Goal: Obtain resource: Download file/media

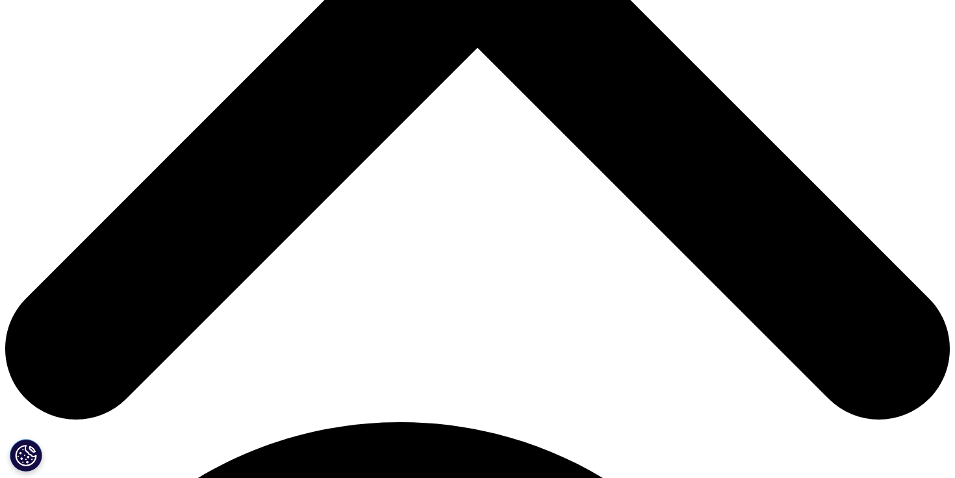
scroll to position [697, 0]
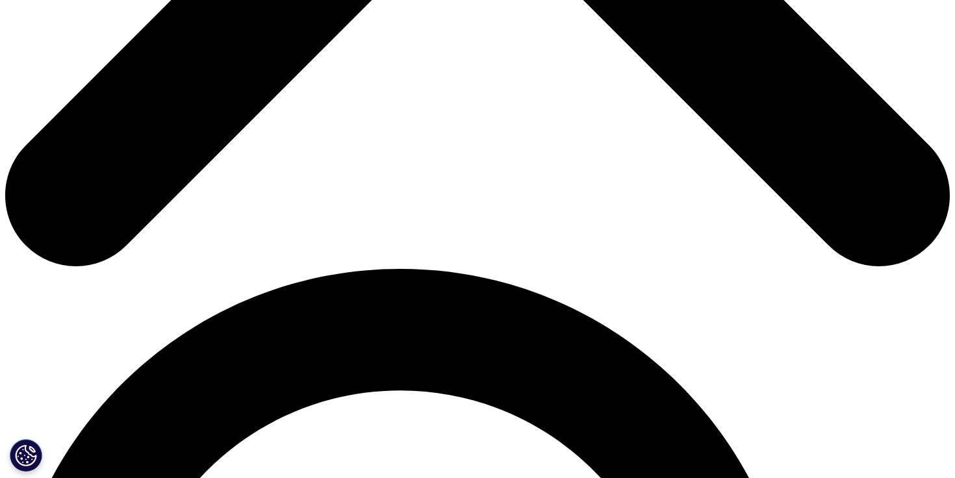
type input "cansu"
type input "ozgul"
type input "cansu@contempco.com"
type input "contempco"
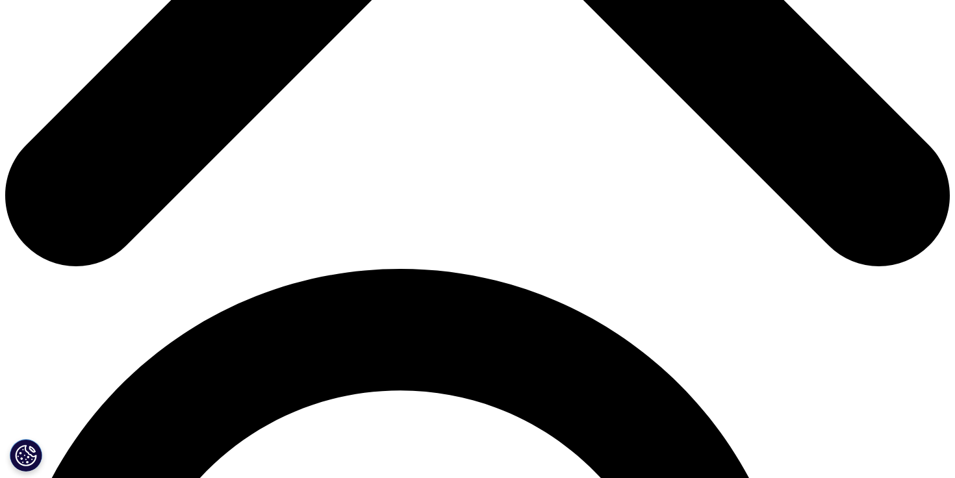
select select "[GEOGRAPHIC_DATA]"
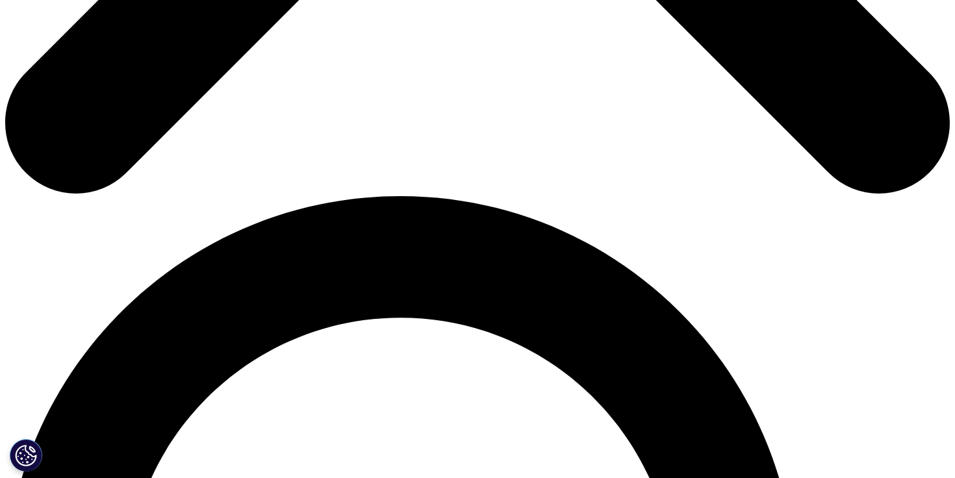
scroll to position [815, 0]
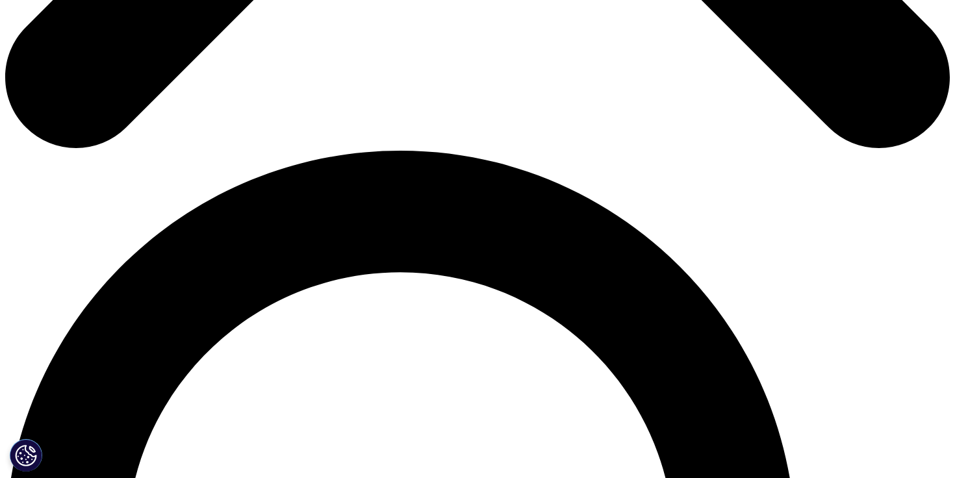
type input "founder"
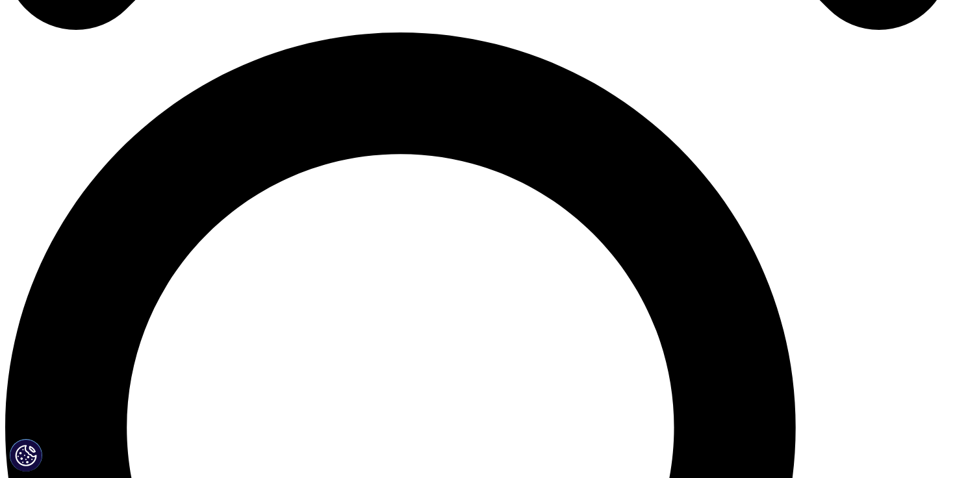
scroll to position [933, 0]
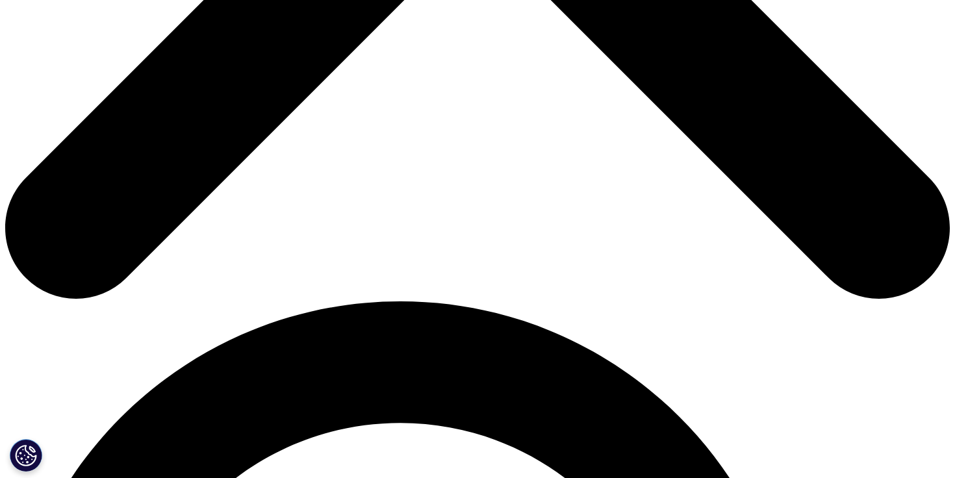
scroll to position [679, 0]
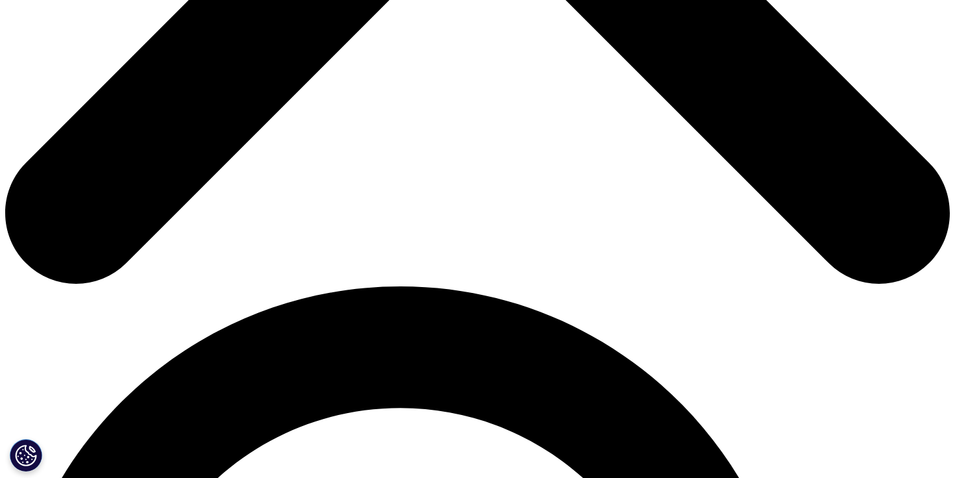
drag, startPoint x: 244, startPoint y: 115, endPoint x: 456, endPoint y: 166, distance: 218.5
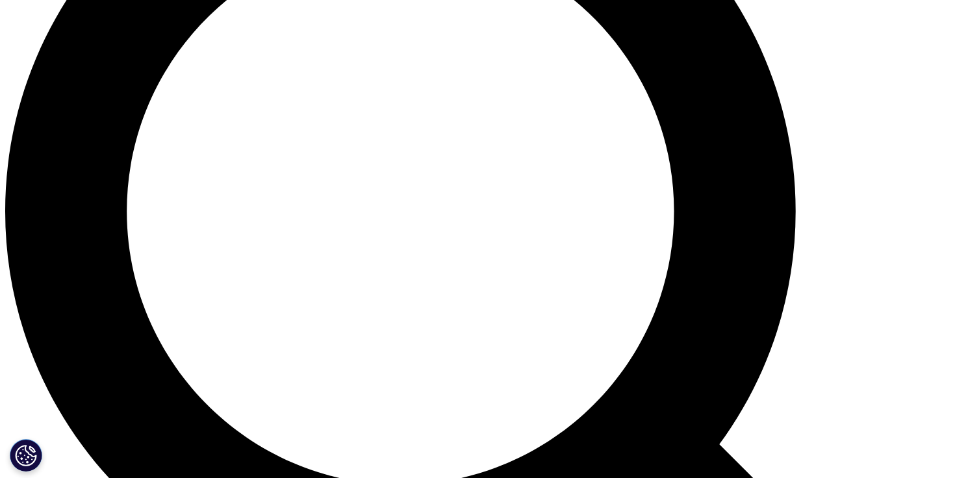
scroll to position [1151, 0]
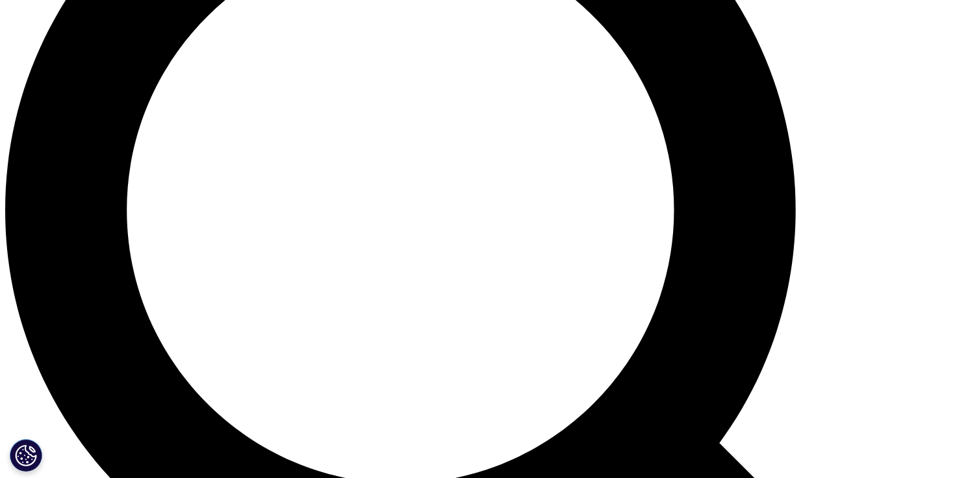
drag, startPoint x: 282, startPoint y: 232, endPoint x: 531, endPoint y: 254, distance: 249.0
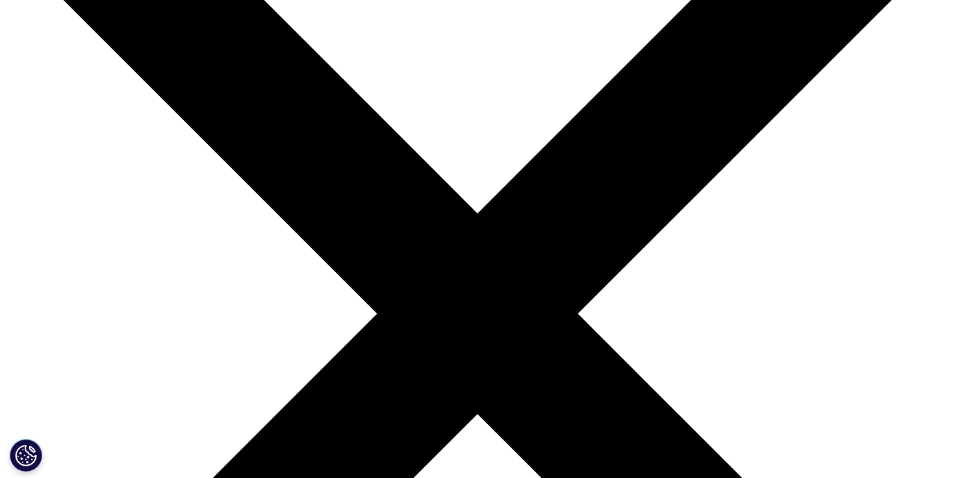
scroll to position [0, 0]
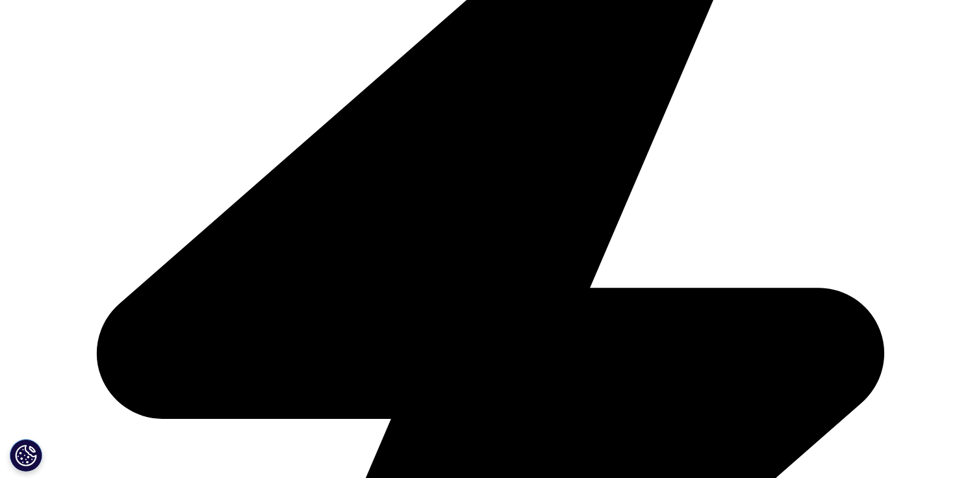
scroll to position [3474, 0]
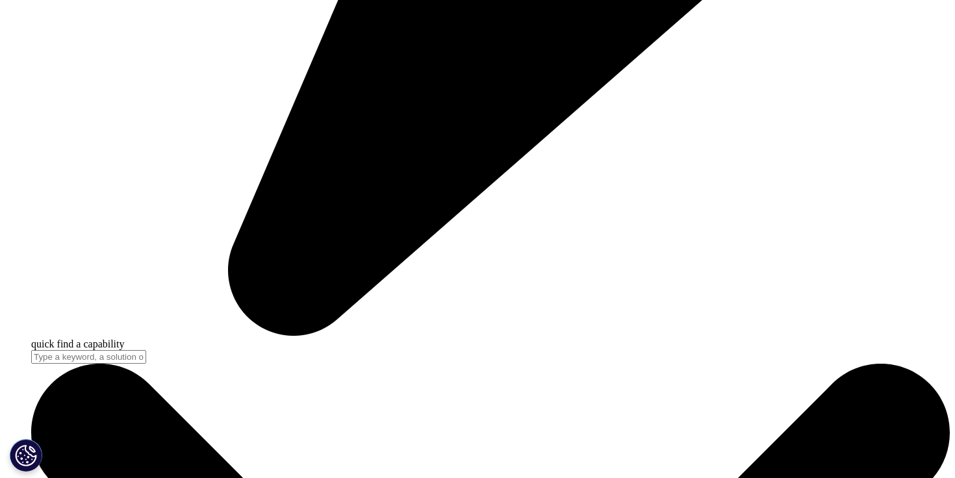
scroll to position [3823, 0]
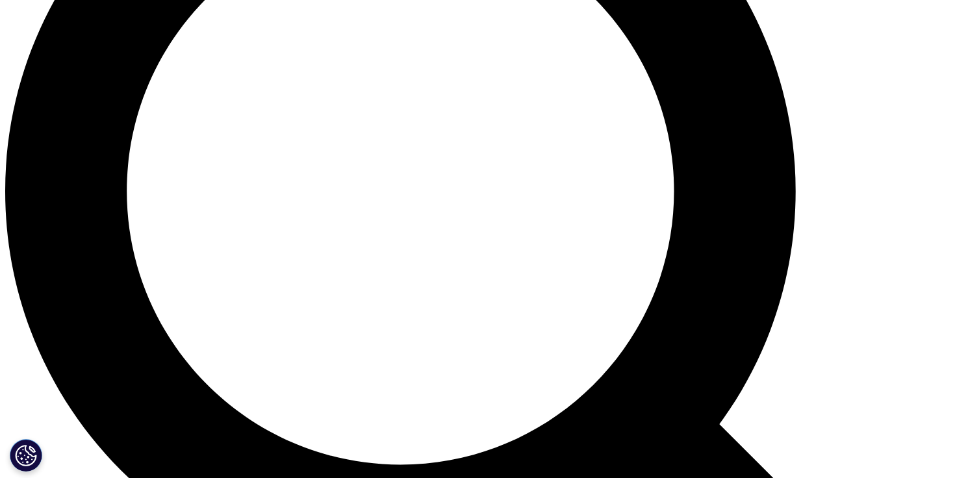
scroll to position [1170, 0]
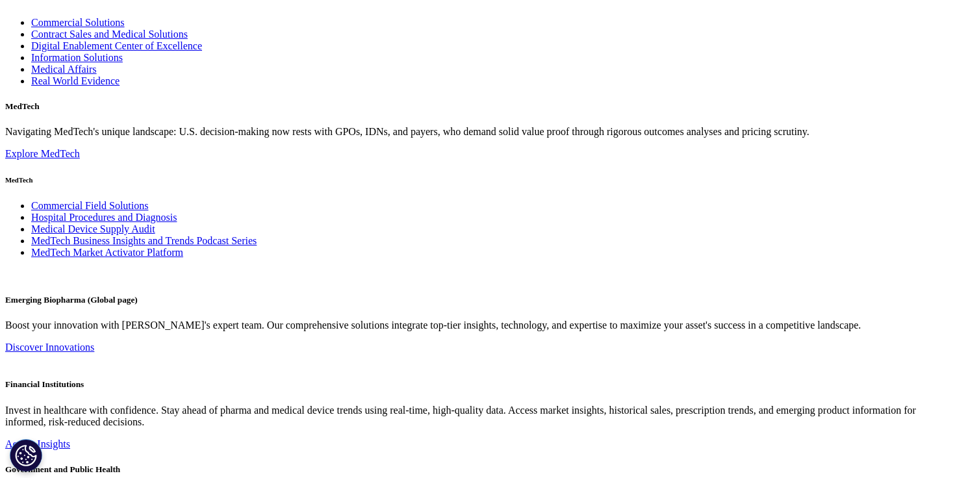
scroll to position [2180, 0]
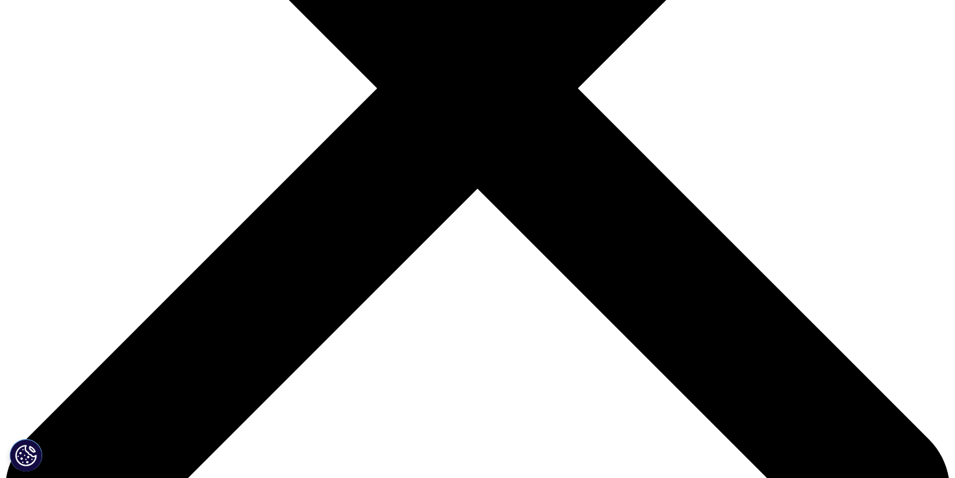
scroll to position [405, 0]
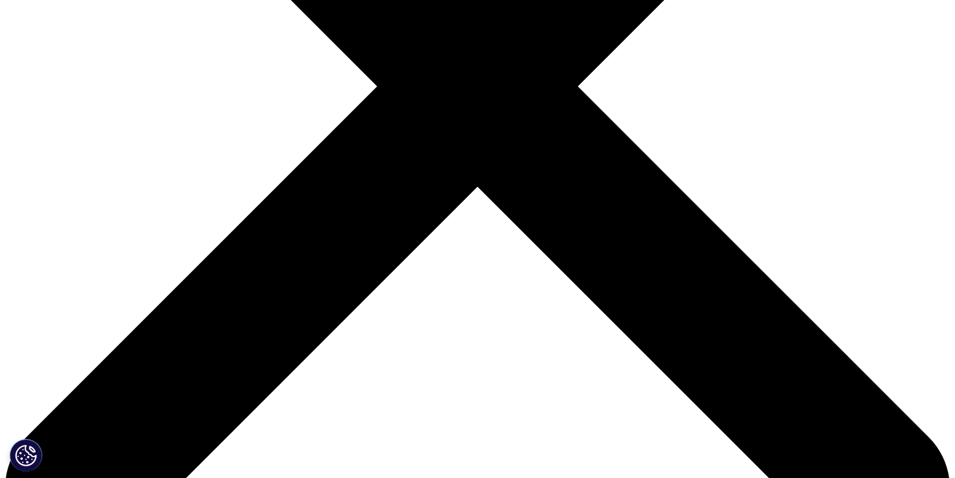
drag, startPoint x: 539, startPoint y: 278, endPoint x: 639, endPoint y: 293, distance: 101.1
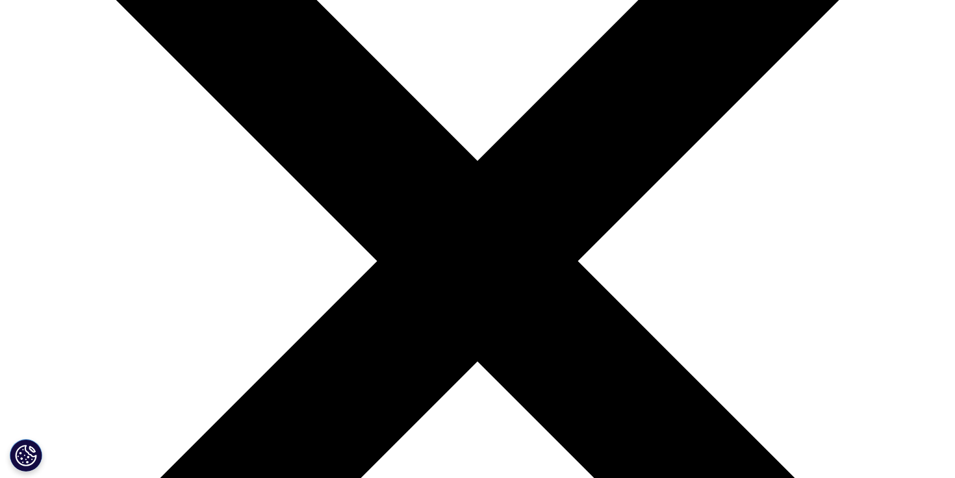
scroll to position [0, 0]
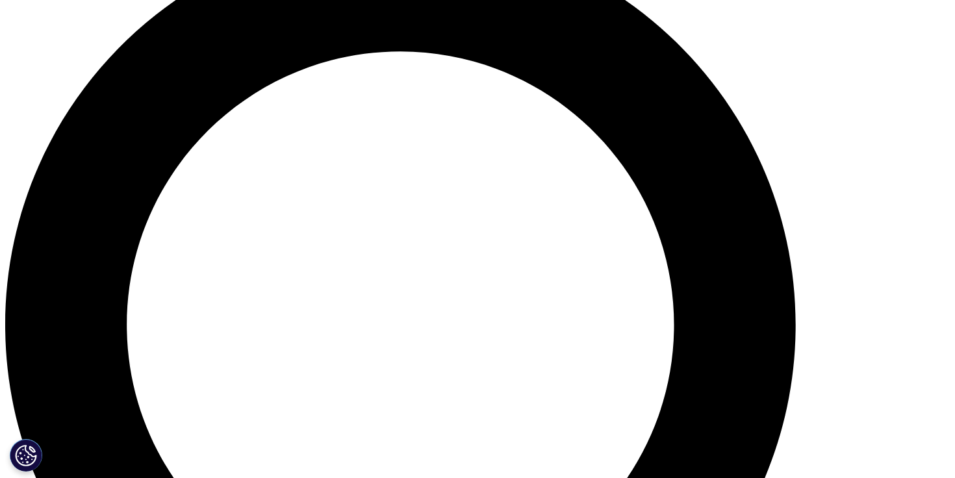
scroll to position [1229, 0]
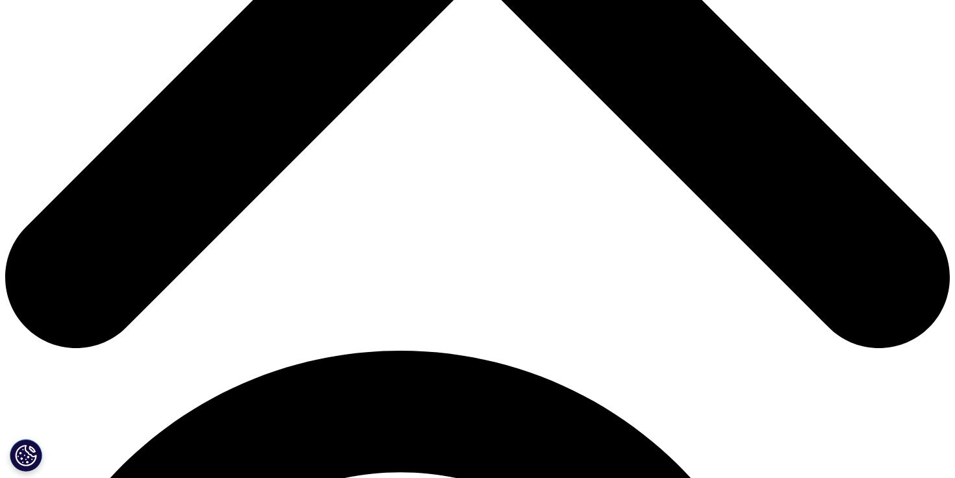
scroll to position [618, 0]
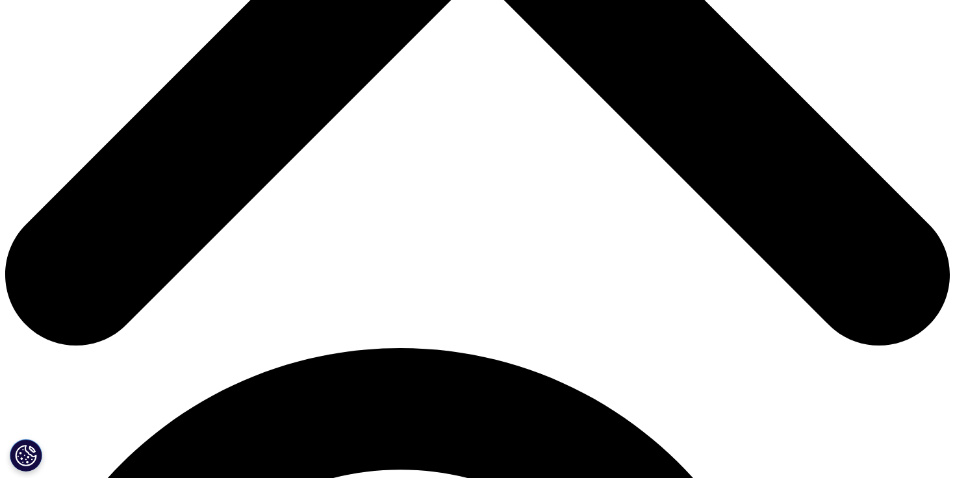
drag, startPoint x: 597, startPoint y: 204, endPoint x: 673, endPoint y: 231, distance: 80.5
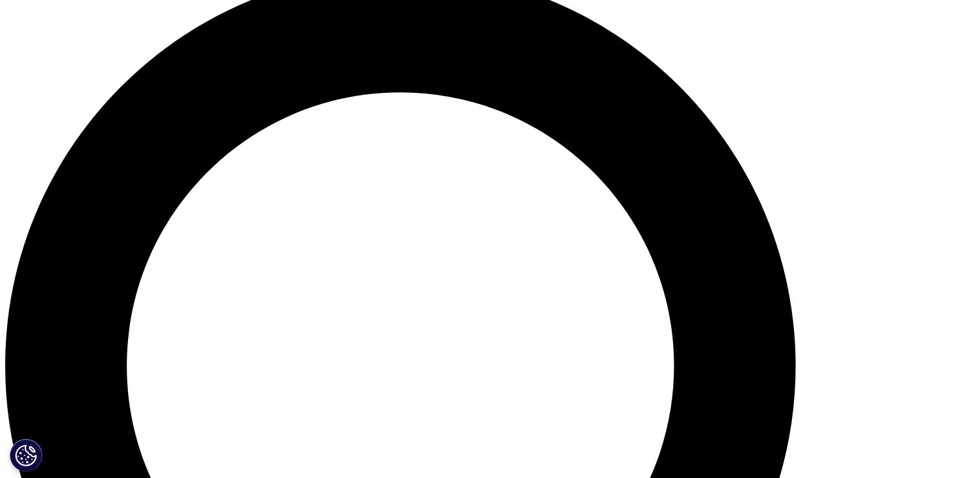
scroll to position [997, 0]
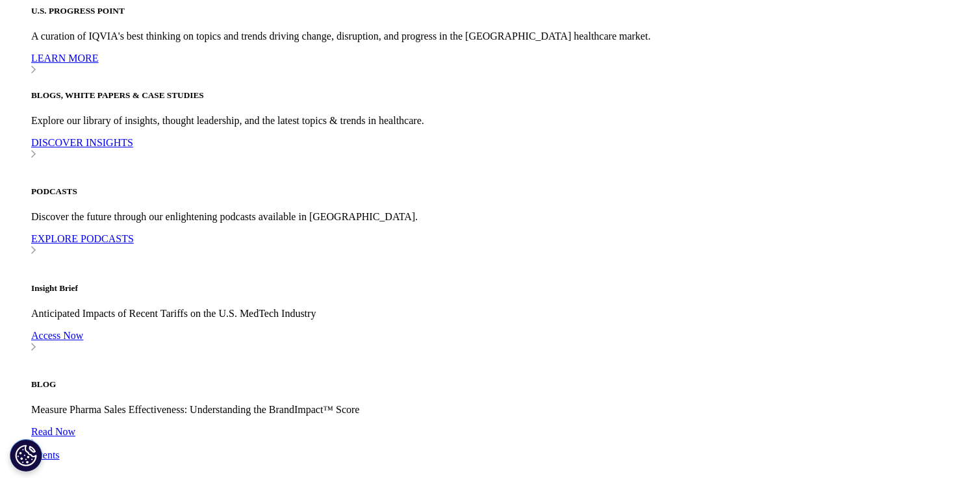
drag, startPoint x: 382, startPoint y: 261, endPoint x: 427, endPoint y: 261, distance: 45.5
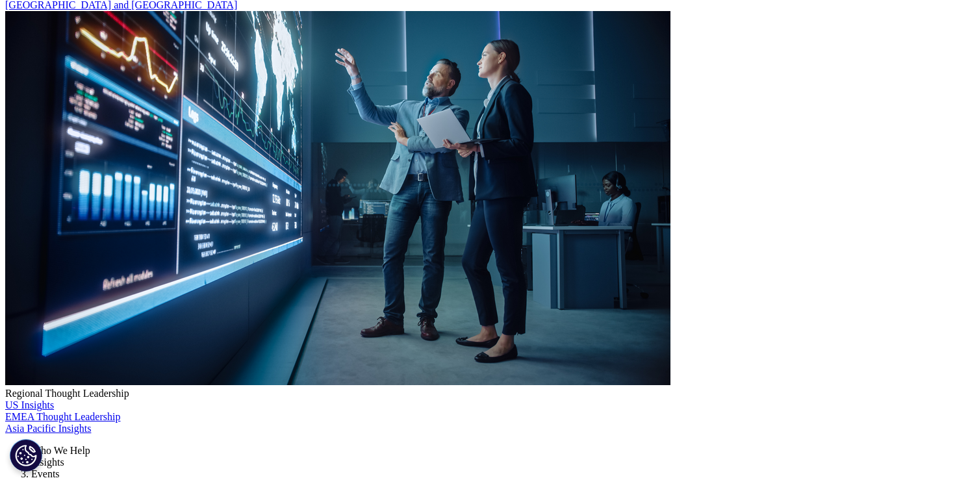
scroll to position [2500, 0]
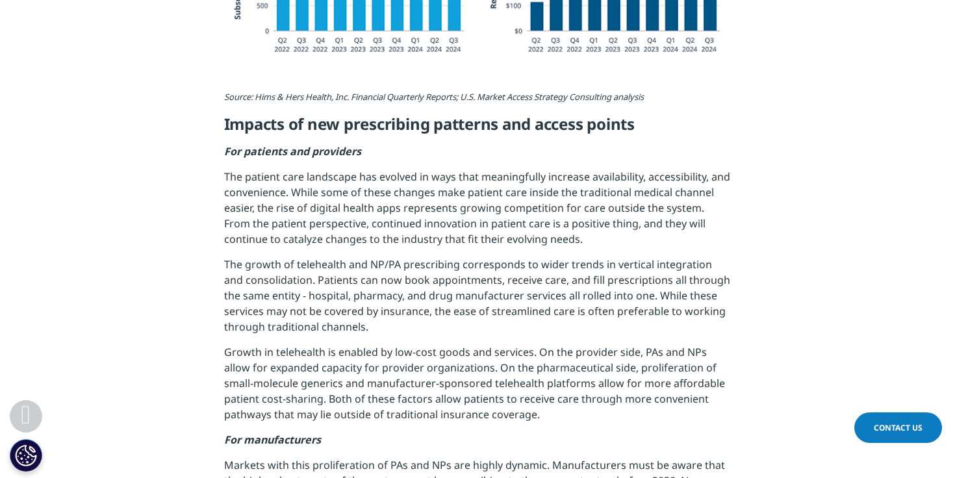
scroll to position [3168, 0]
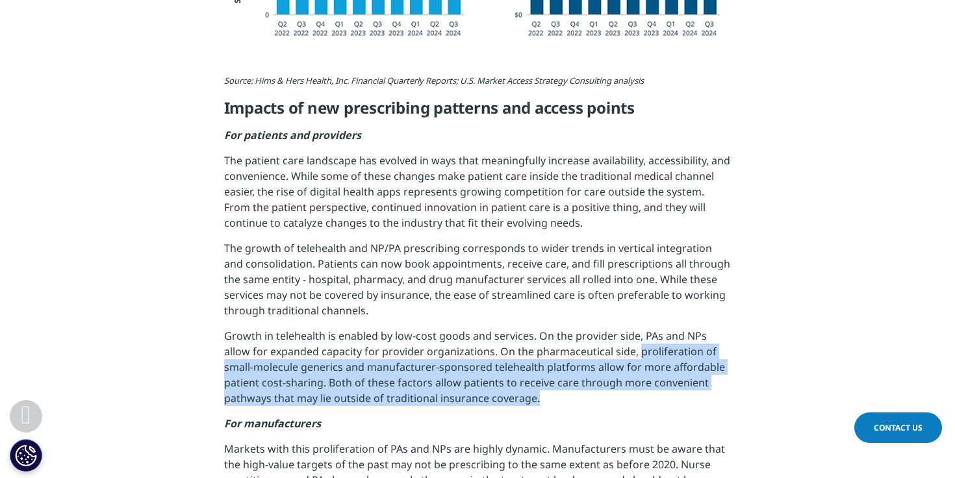
drag, startPoint x: 607, startPoint y: 317, endPoint x: 684, endPoint y: 355, distance: 85.7
click at [684, 355] on p "Growth in telehealth is enabled by low-cost goods and services. On the provider…" at bounding box center [477, 372] width 507 height 88
click at [683, 362] on p "Growth in telehealth is enabled by low-cost goods and services. On the provider…" at bounding box center [477, 372] width 507 height 88
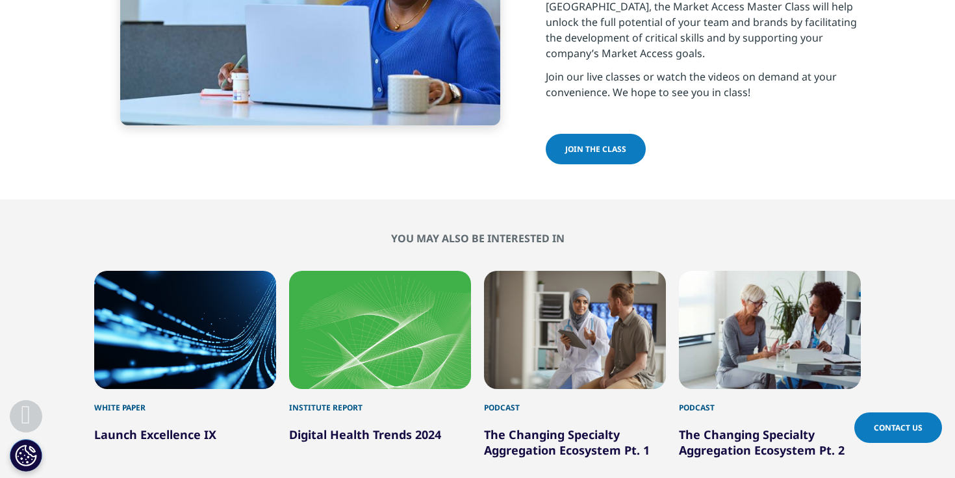
scroll to position [4337, 0]
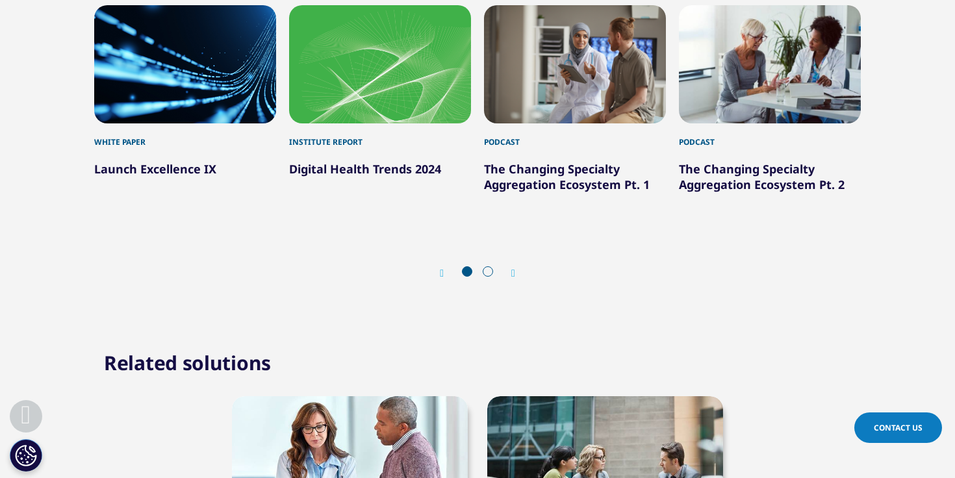
click at [343, 123] on div "Institute Report" at bounding box center [380, 135] width 182 height 25
click at [345, 123] on div "Institute Report" at bounding box center [380, 135] width 182 height 25
click at [364, 60] on div "2 / 6" at bounding box center [380, 64] width 182 height 118
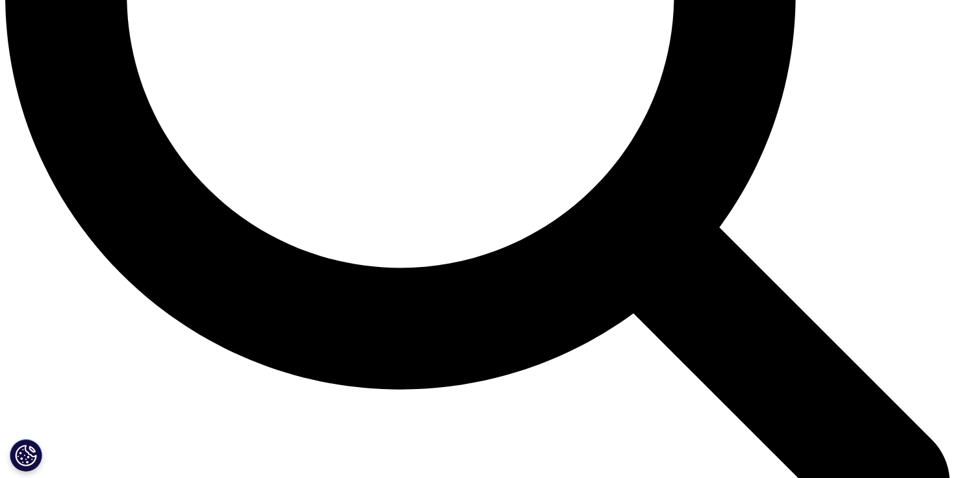
scroll to position [1368, 0]
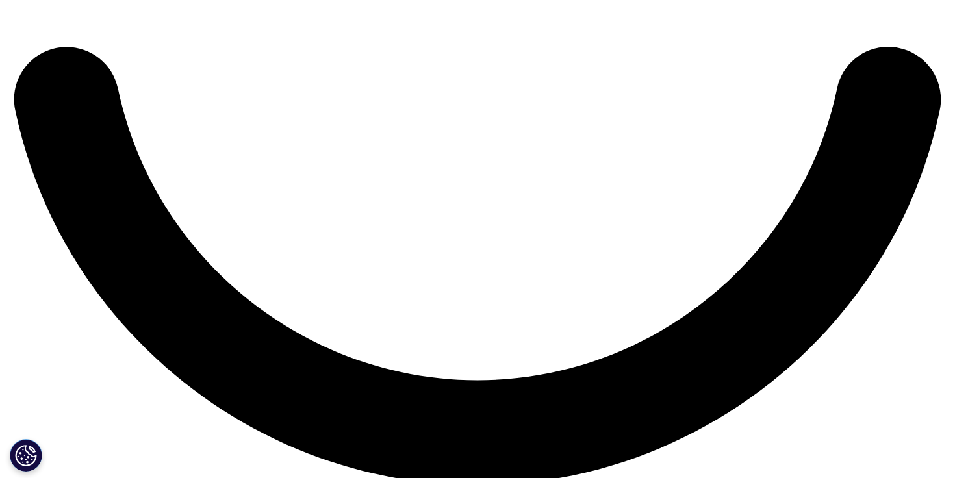
scroll to position [2431, 0]
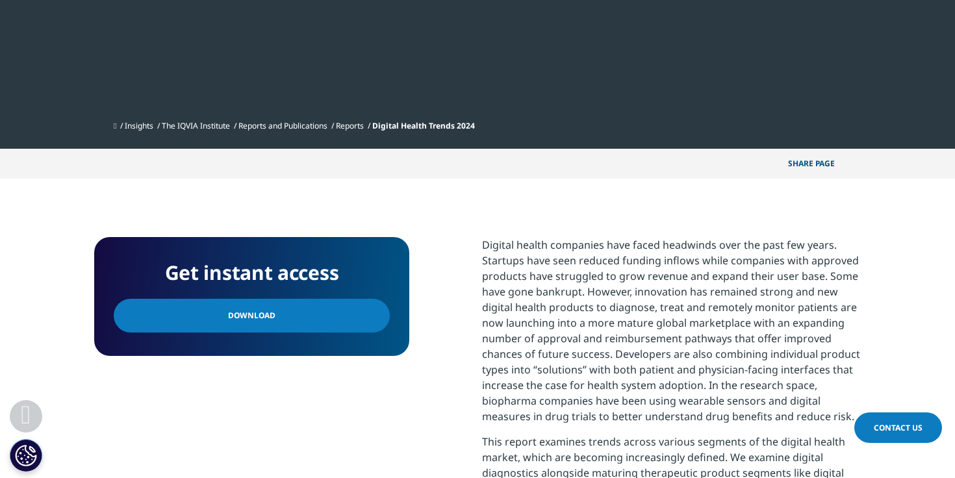
scroll to position [753, 0]
